Goal: Find specific page/section: Find specific page/section

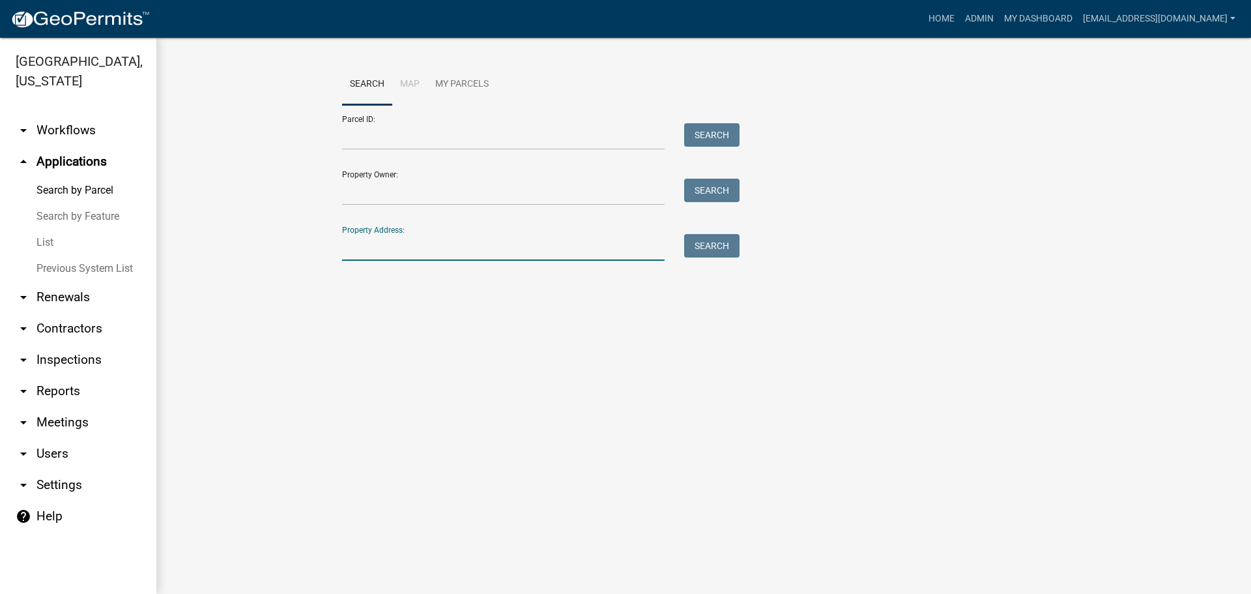
click at [427, 242] on input "Property Address:" at bounding box center [503, 247] width 323 height 27
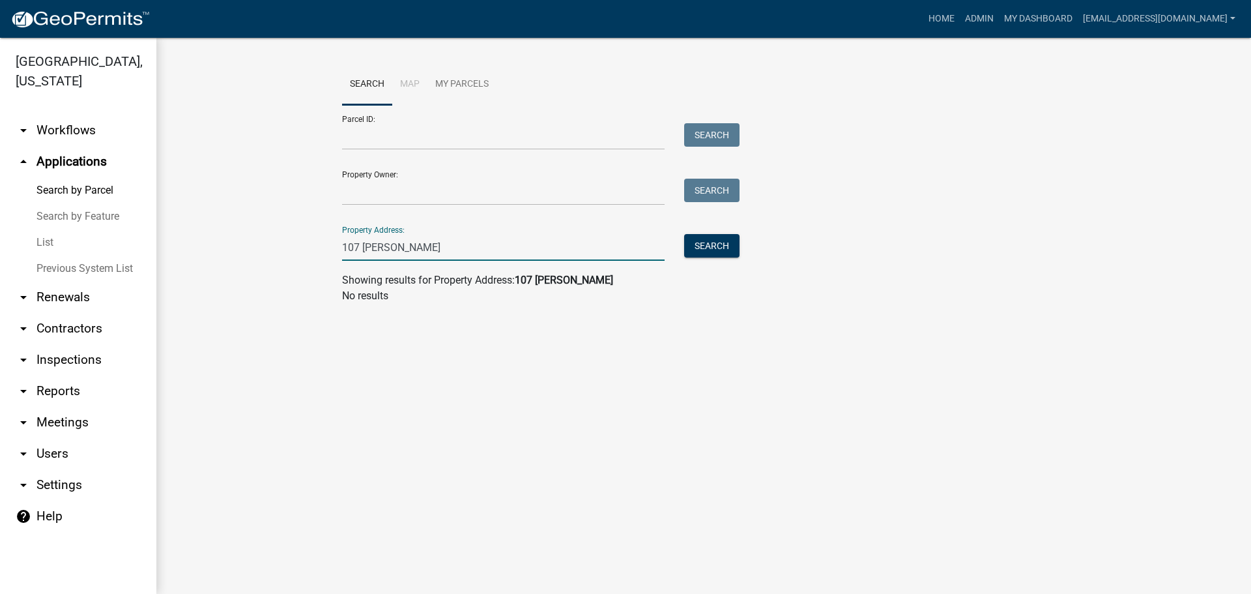
type input "107 [PERSON_NAME]"
drag, startPoint x: 411, startPoint y: 245, endPoint x: 329, endPoint y: 245, distance: 82.1
click at [329, 245] on wm-workflow-application-search-view "Search Map My Parcels Parcel ID: Search Property Owner: Search Property Address…" at bounding box center [703, 189] width 1042 height 250
click at [81, 265] on link "Previous System List" at bounding box center [78, 268] width 156 height 26
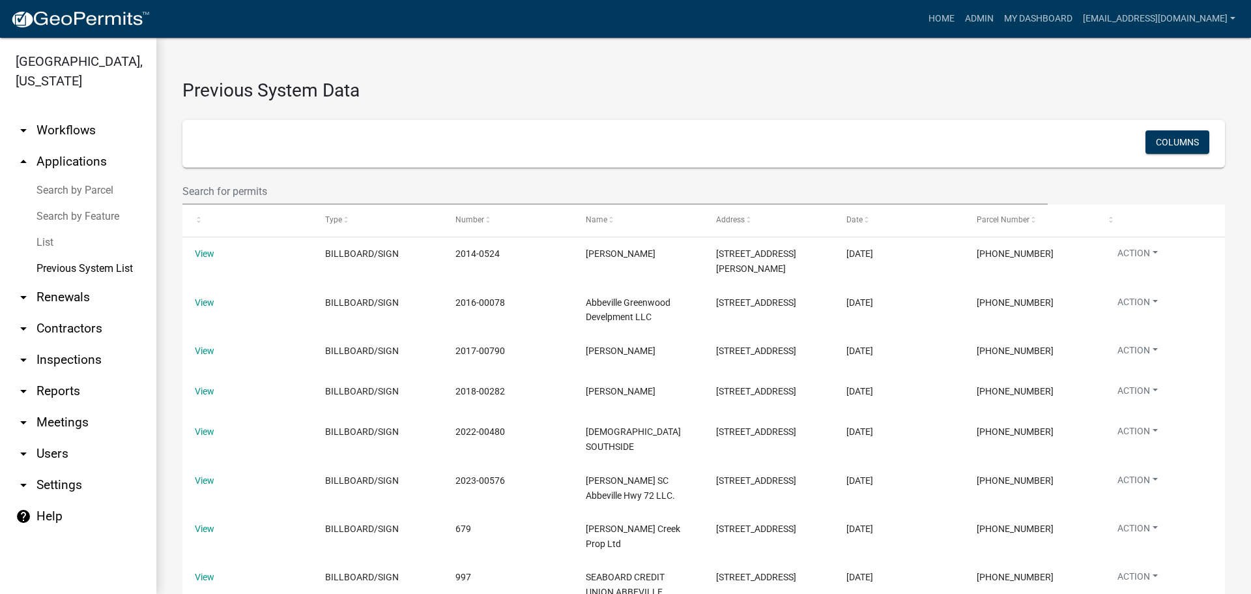
click at [296, 134] on div "Columns" at bounding box center [703, 143] width 1011 height 27
click at [239, 194] on input "text" at bounding box center [614, 191] width 865 height 27
paste input "107 [PERSON_NAME]"
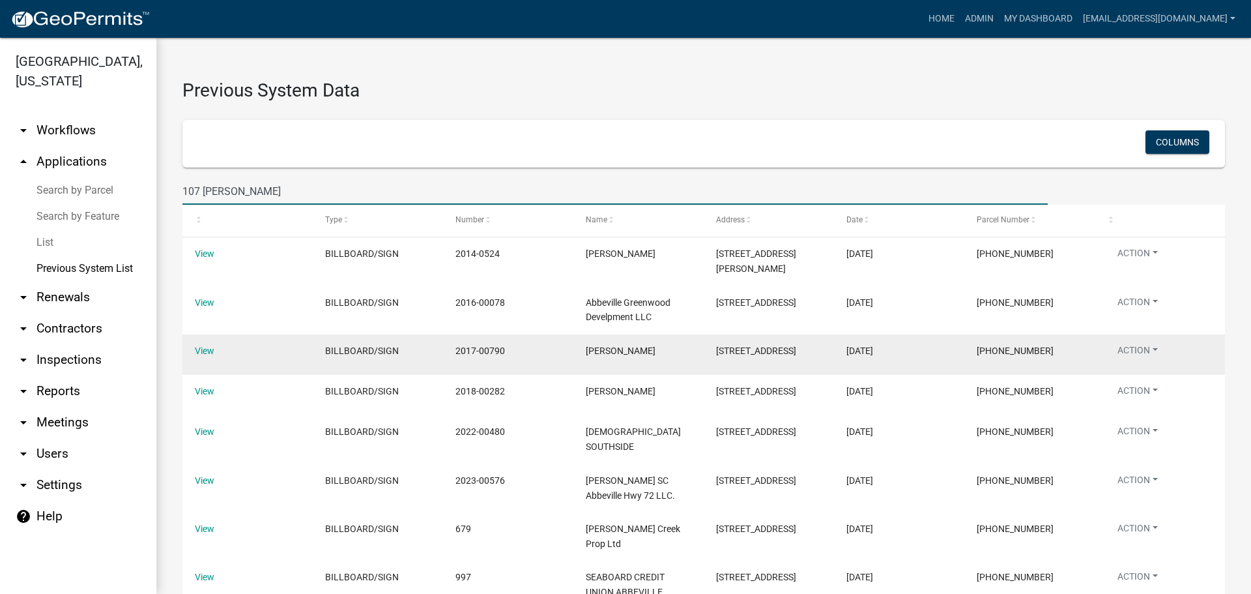
type input "107 [PERSON_NAME]"
